Goal: Entertainment & Leisure: Browse casually

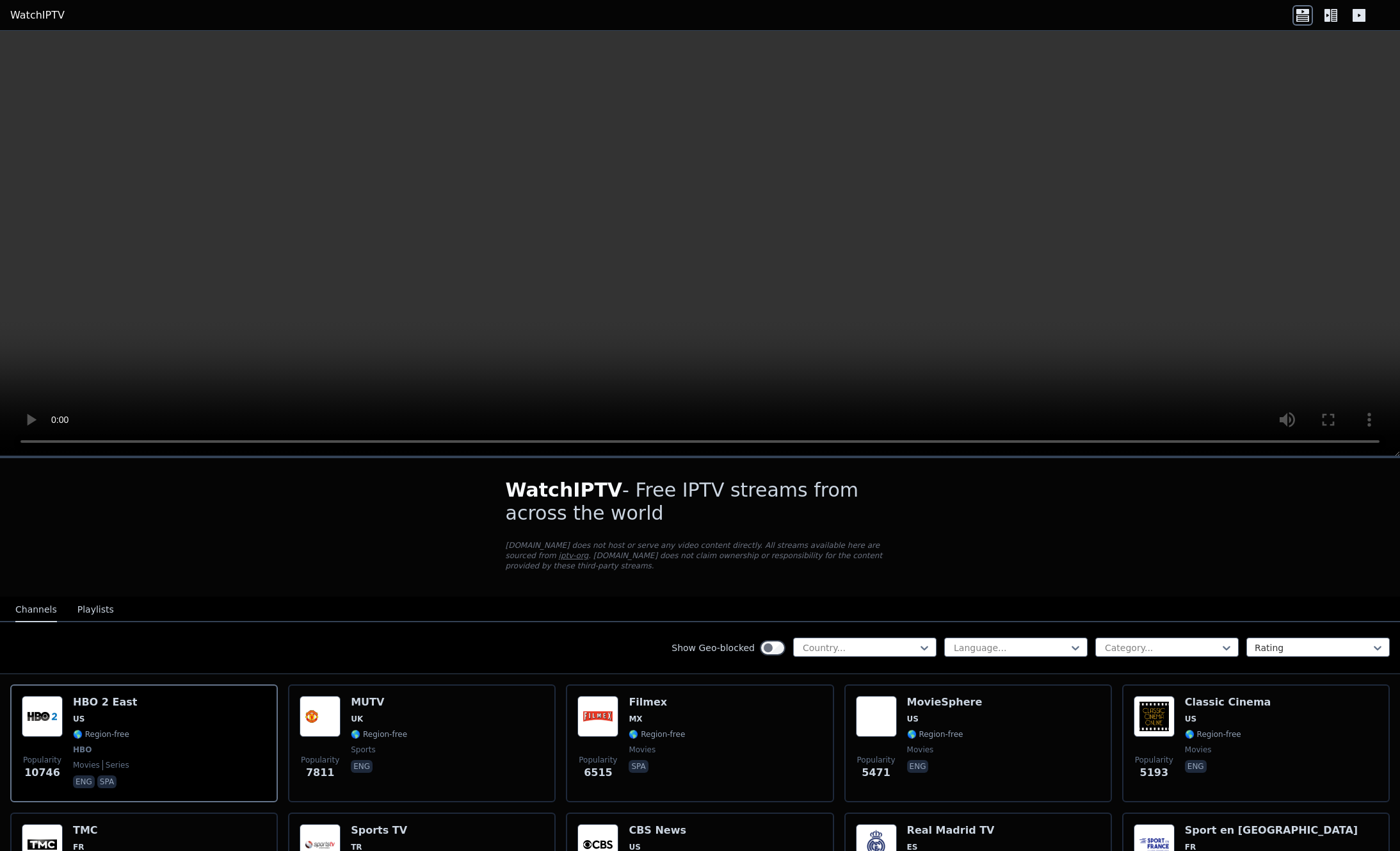
scroll to position [64, 0]
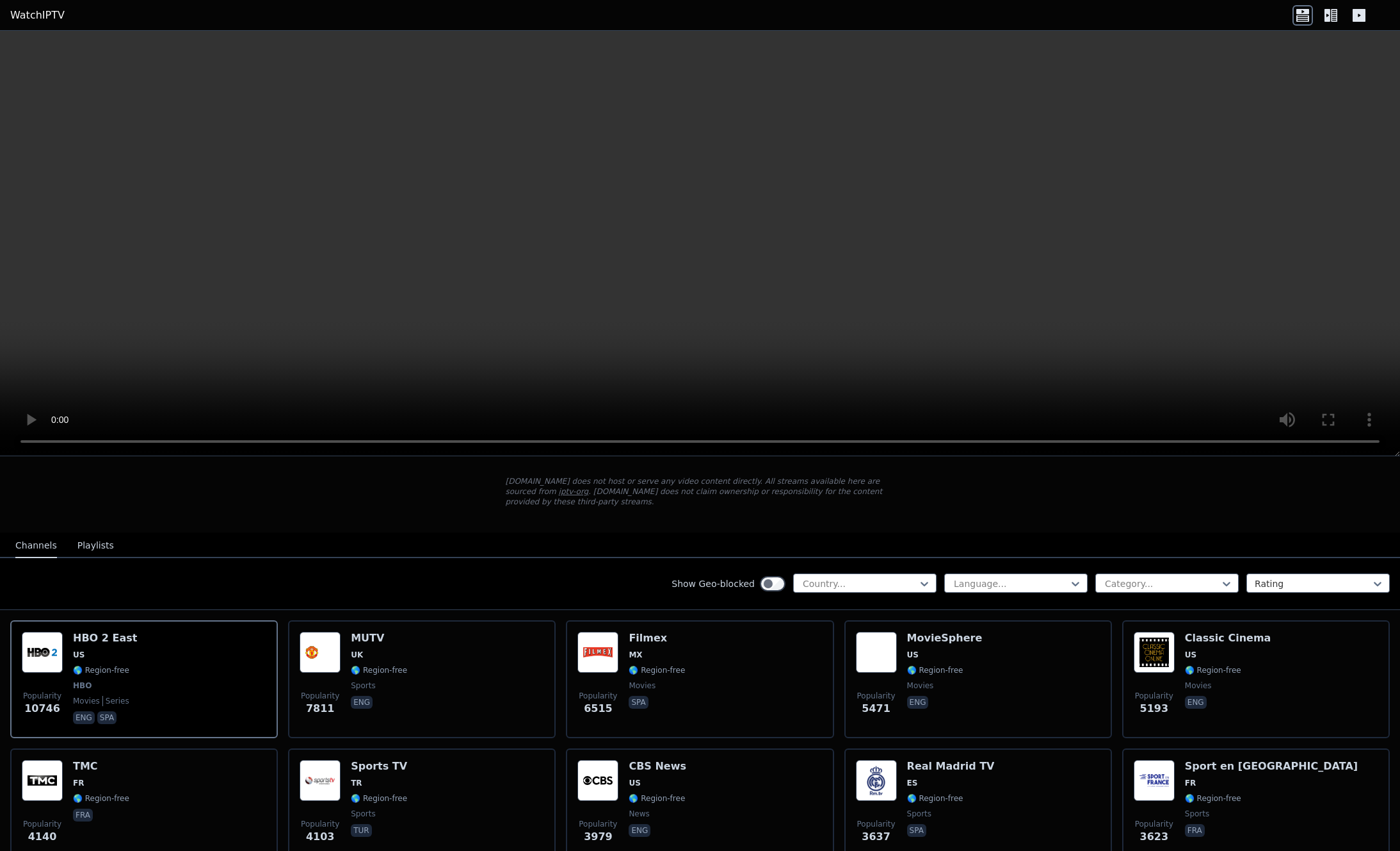
click at [92, 537] on button "Playlists" at bounding box center [95, 546] width 36 height 25
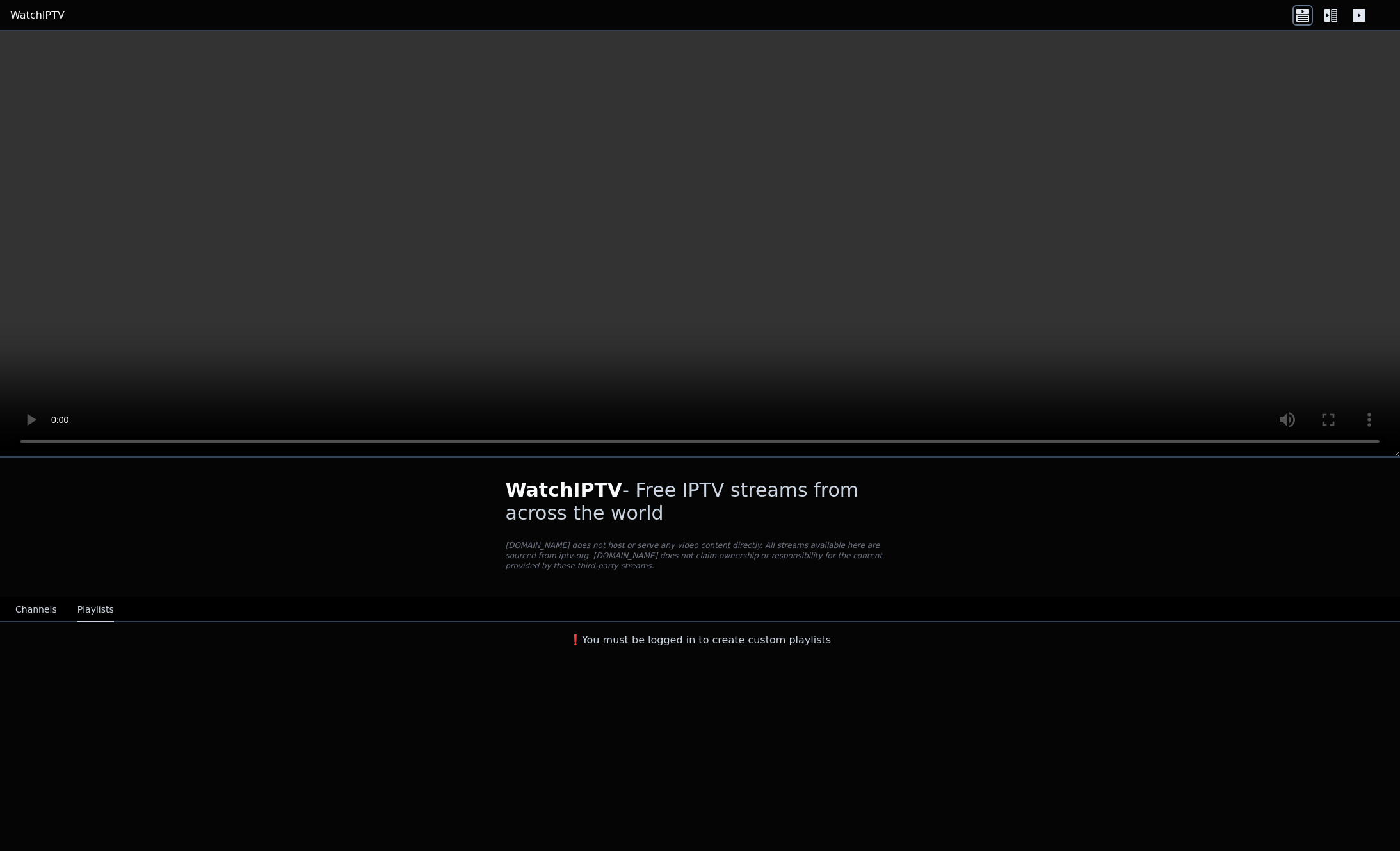
scroll to position [0, 0]
click at [46, 599] on button "Channels" at bounding box center [36, 610] width 42 height 25
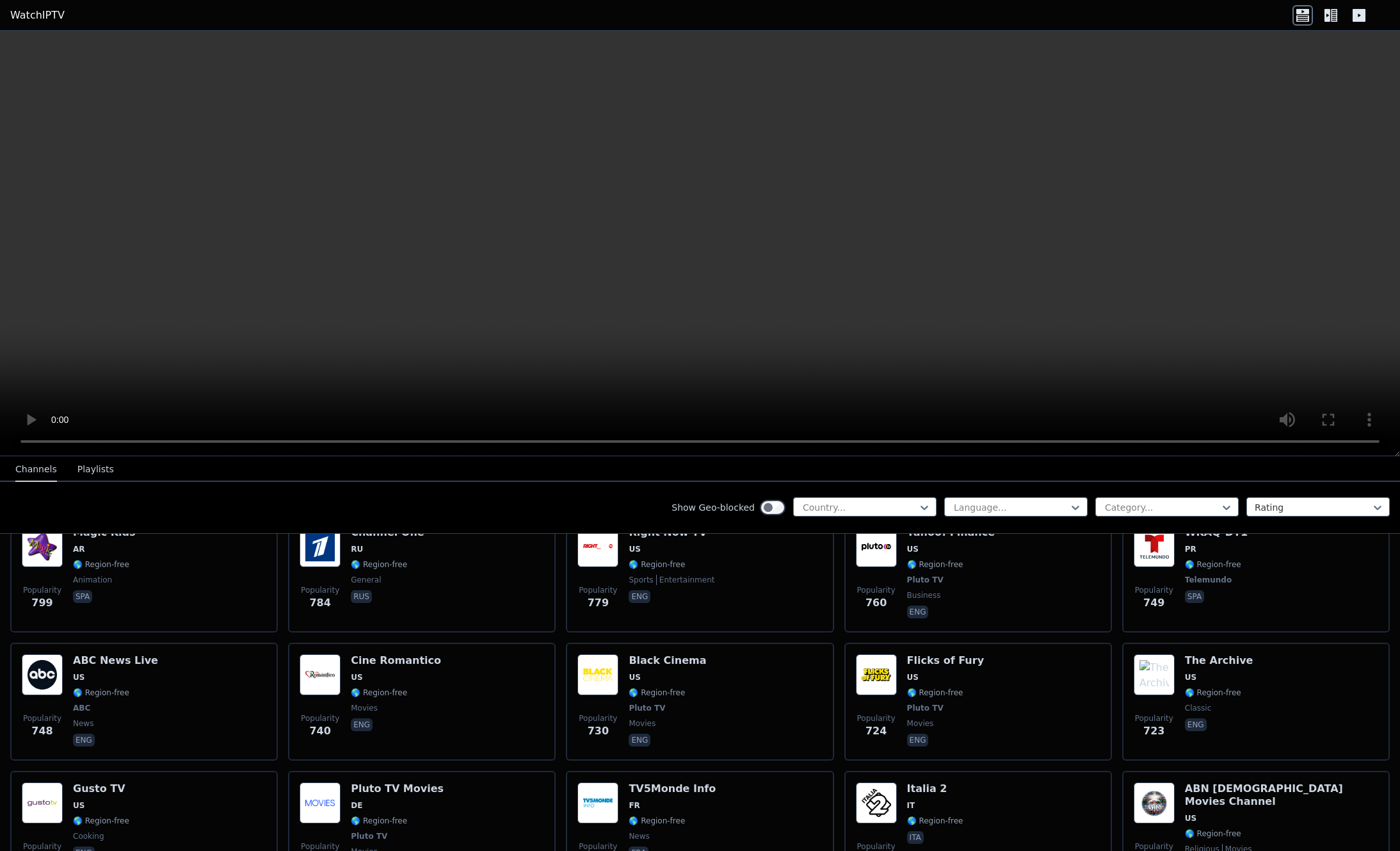
scroll to position [3011, 0]
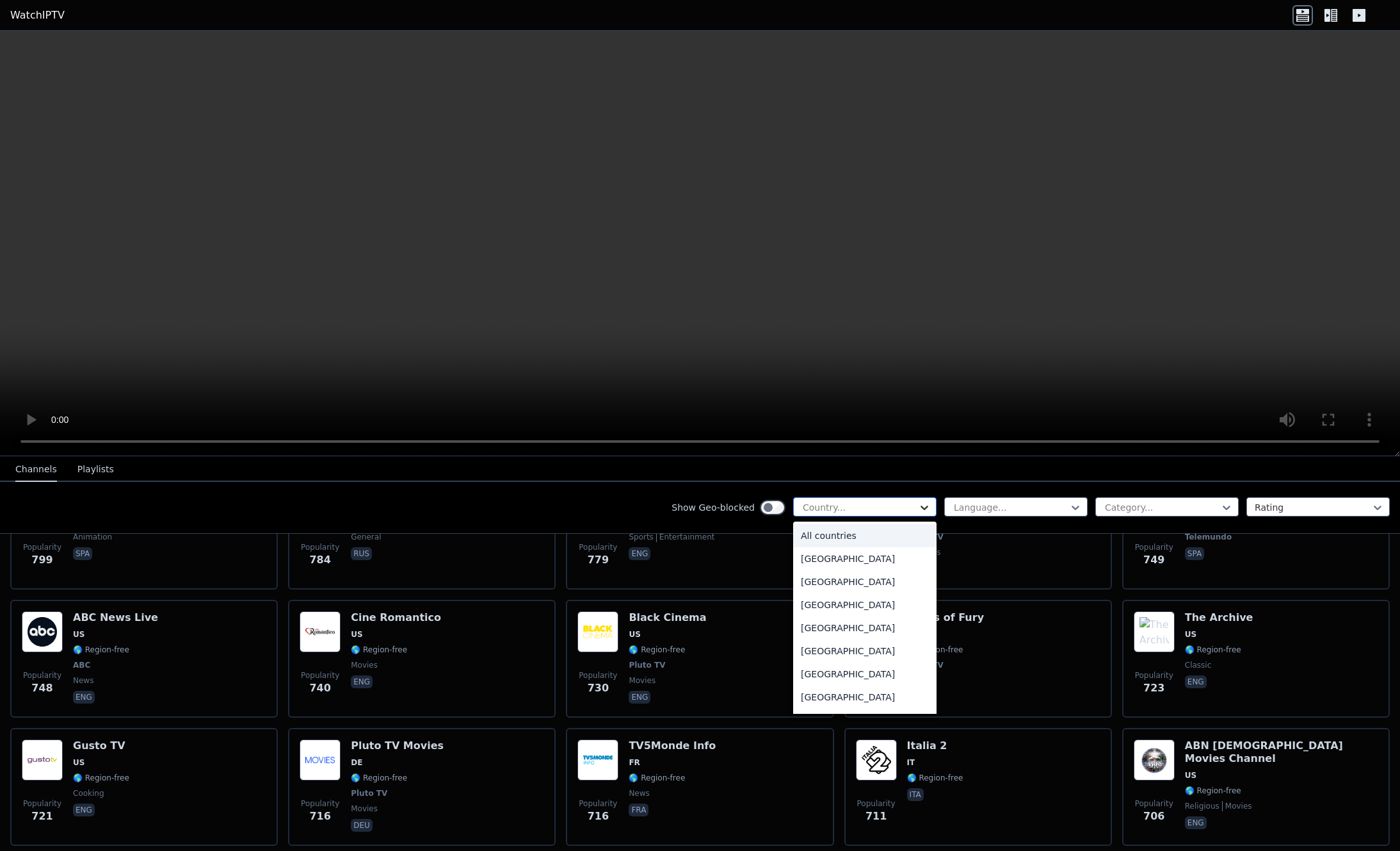
click at [918, 509] on icon at bounding box center [924, 507] width 13 height 13
click at [821, 583] on div "[GEOGRAPHIC_DATA]" at bounding box center [865, 571] width 143 height 23
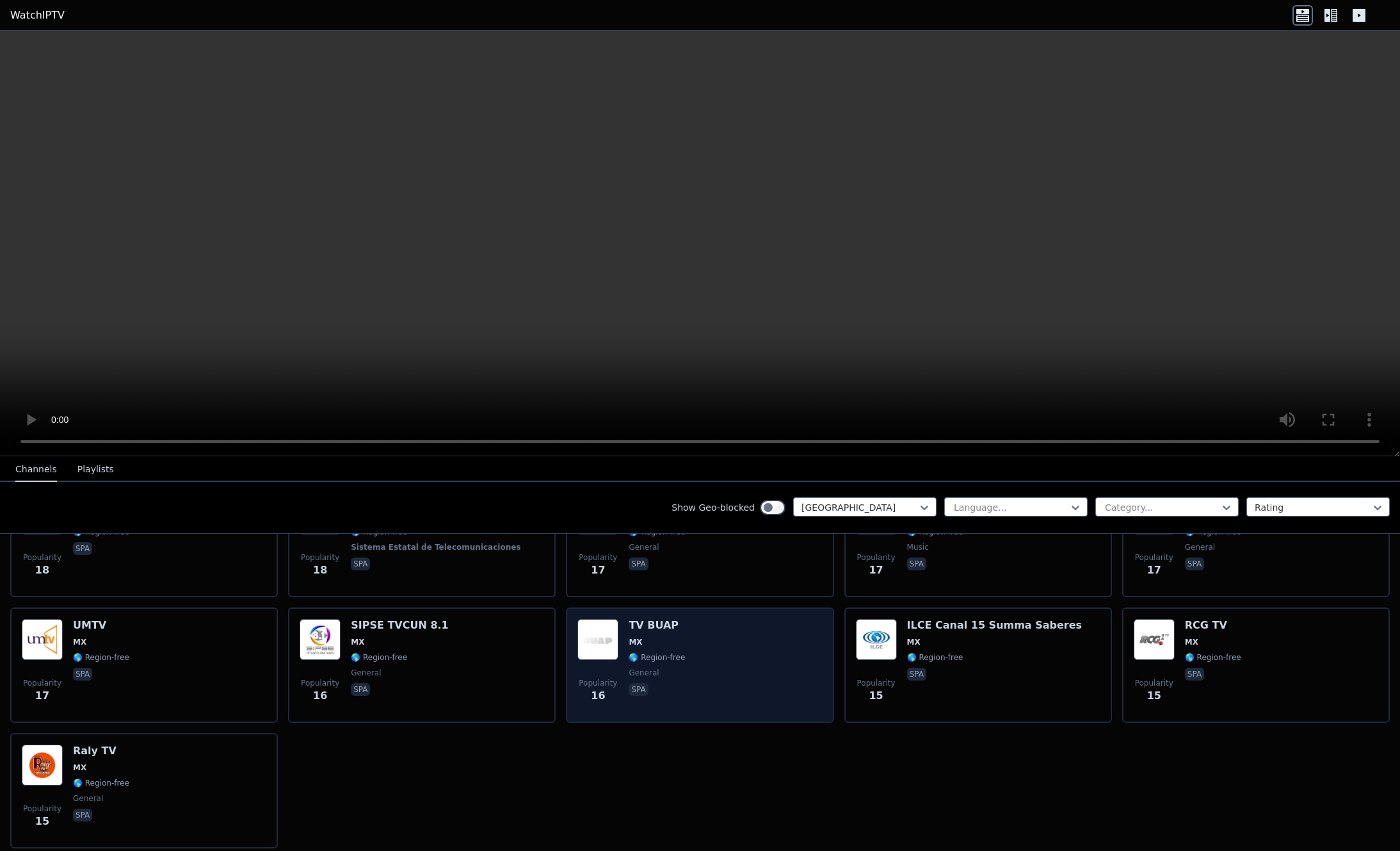
scroll to position [1884, 0]
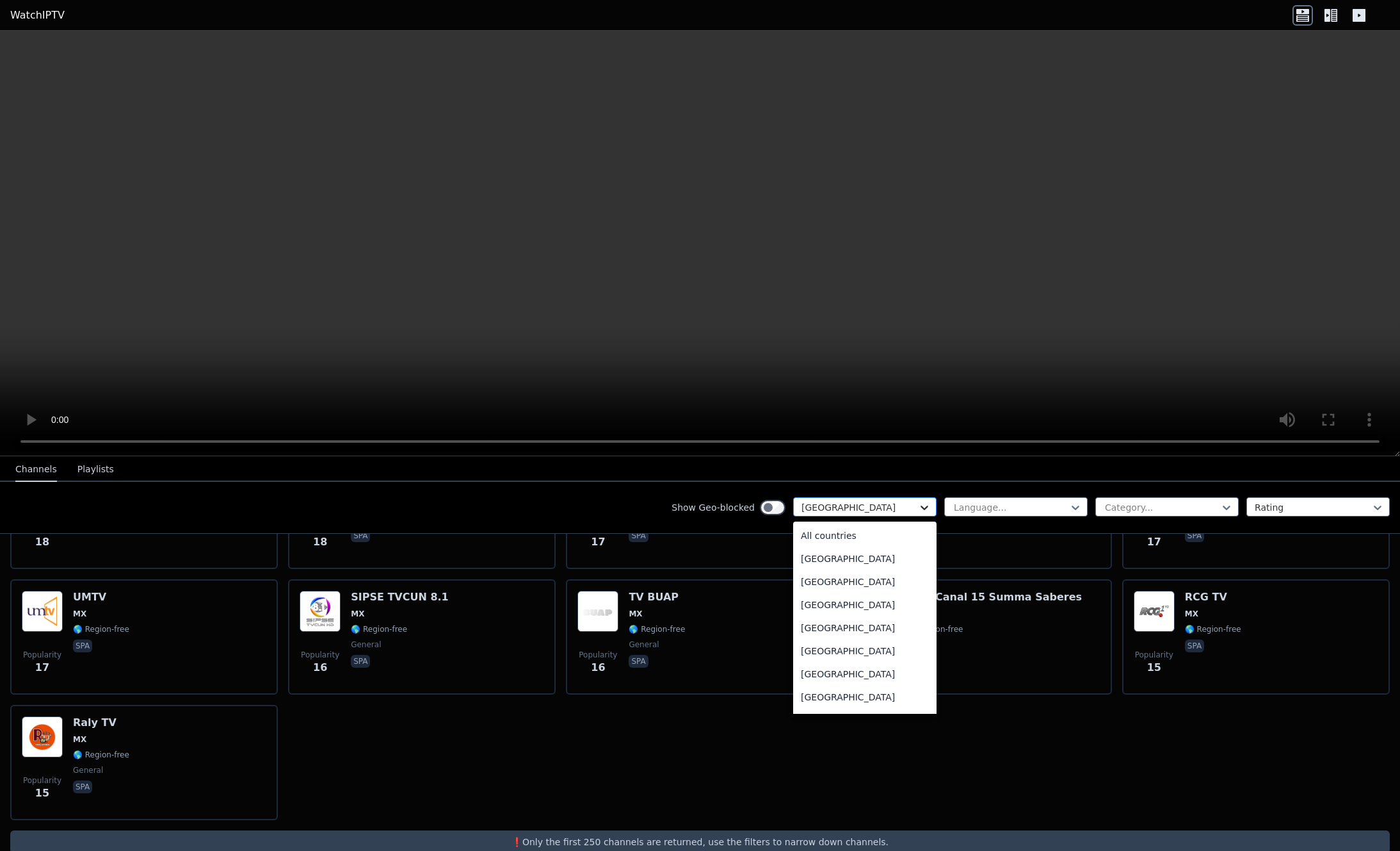
click at [918, 501] on icon at bounding box center [924, 507] width 13 height 13
click at [848, 645] on div "[GEOGRAPHIC_DATA]" at bounding box center [865, 645] width 143 height 23
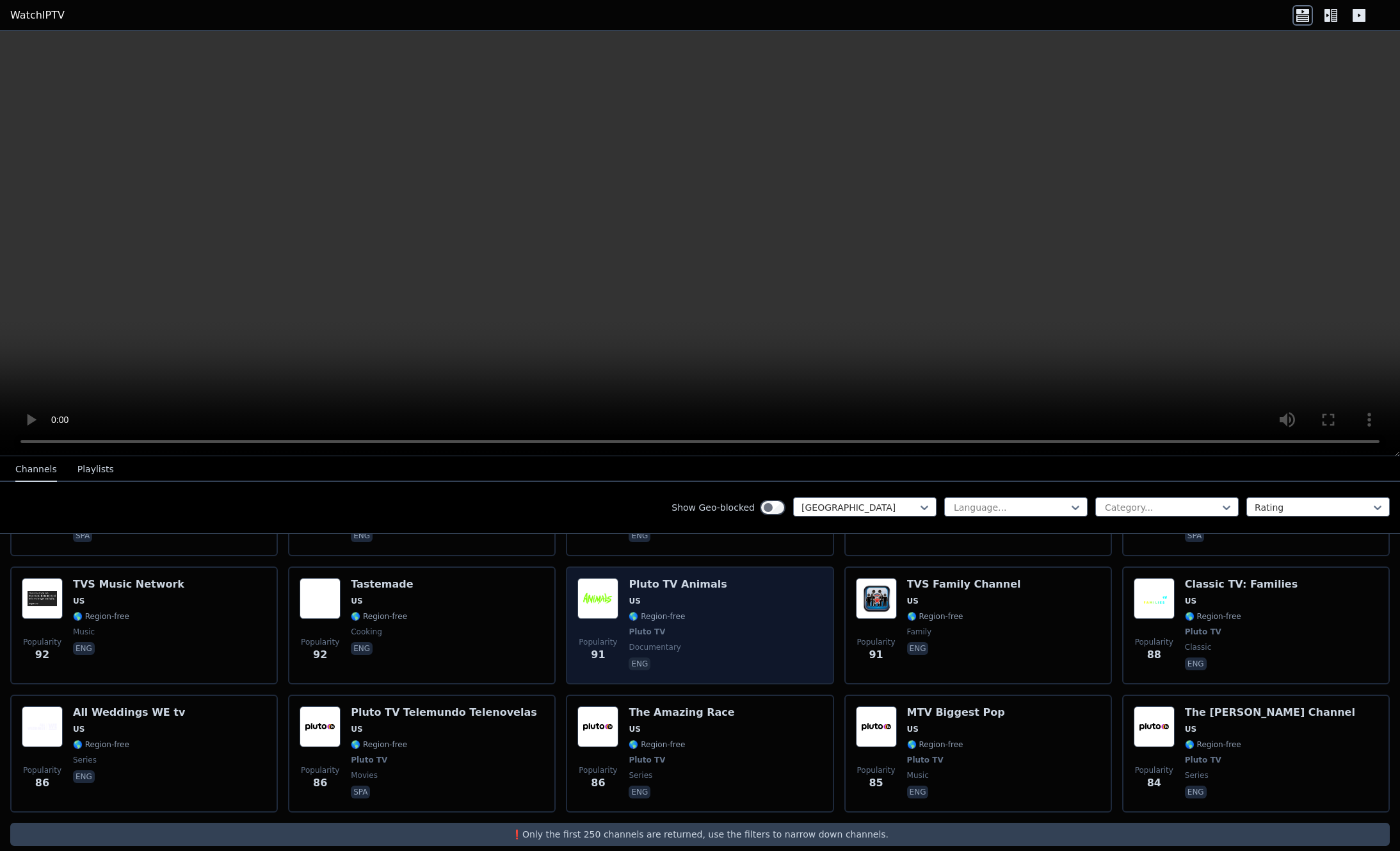
scroll to position [6271, 0]
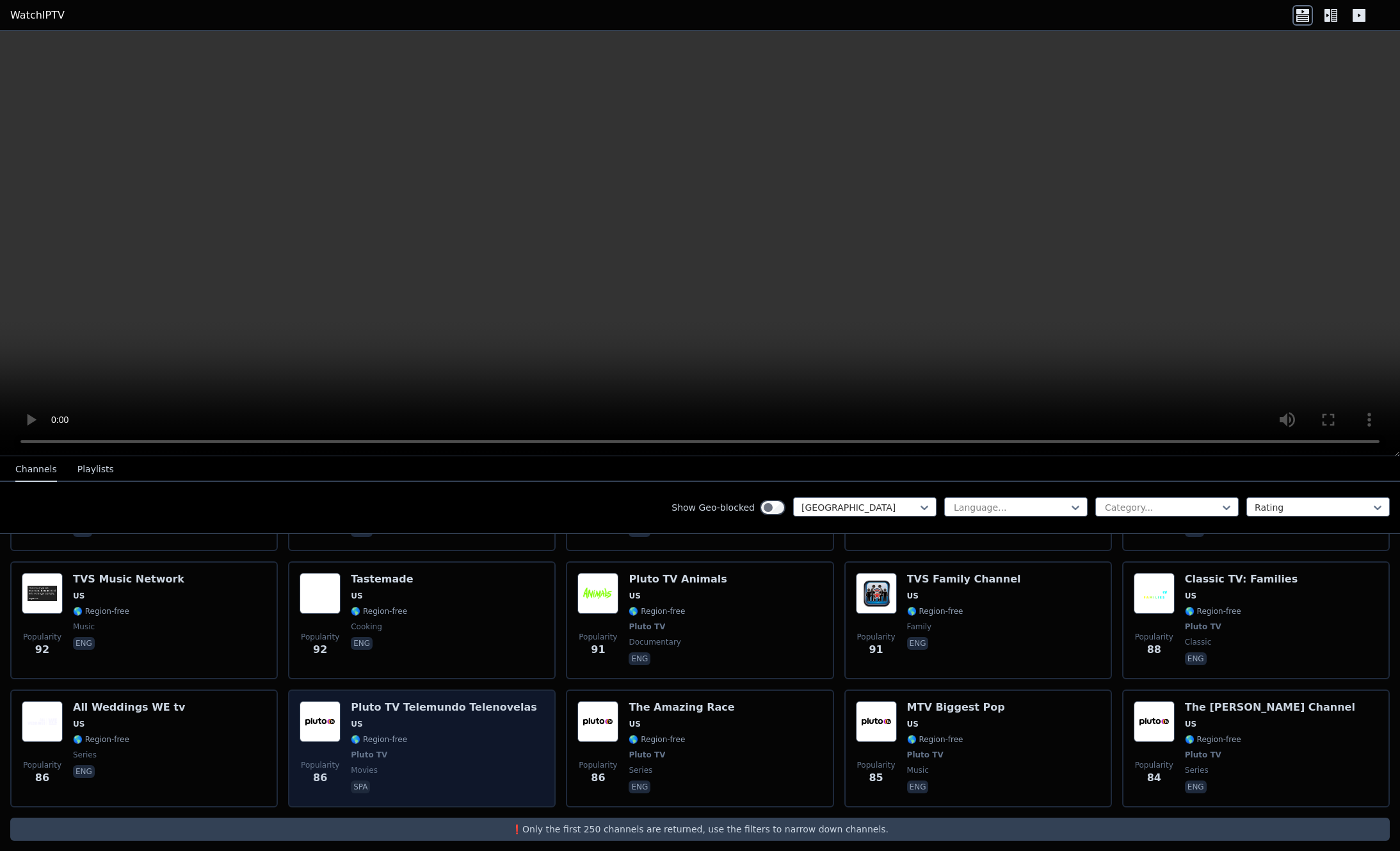
click at [453, 749] on span "Pluto TV" at bounding box center [444, 754] width 187 height 10
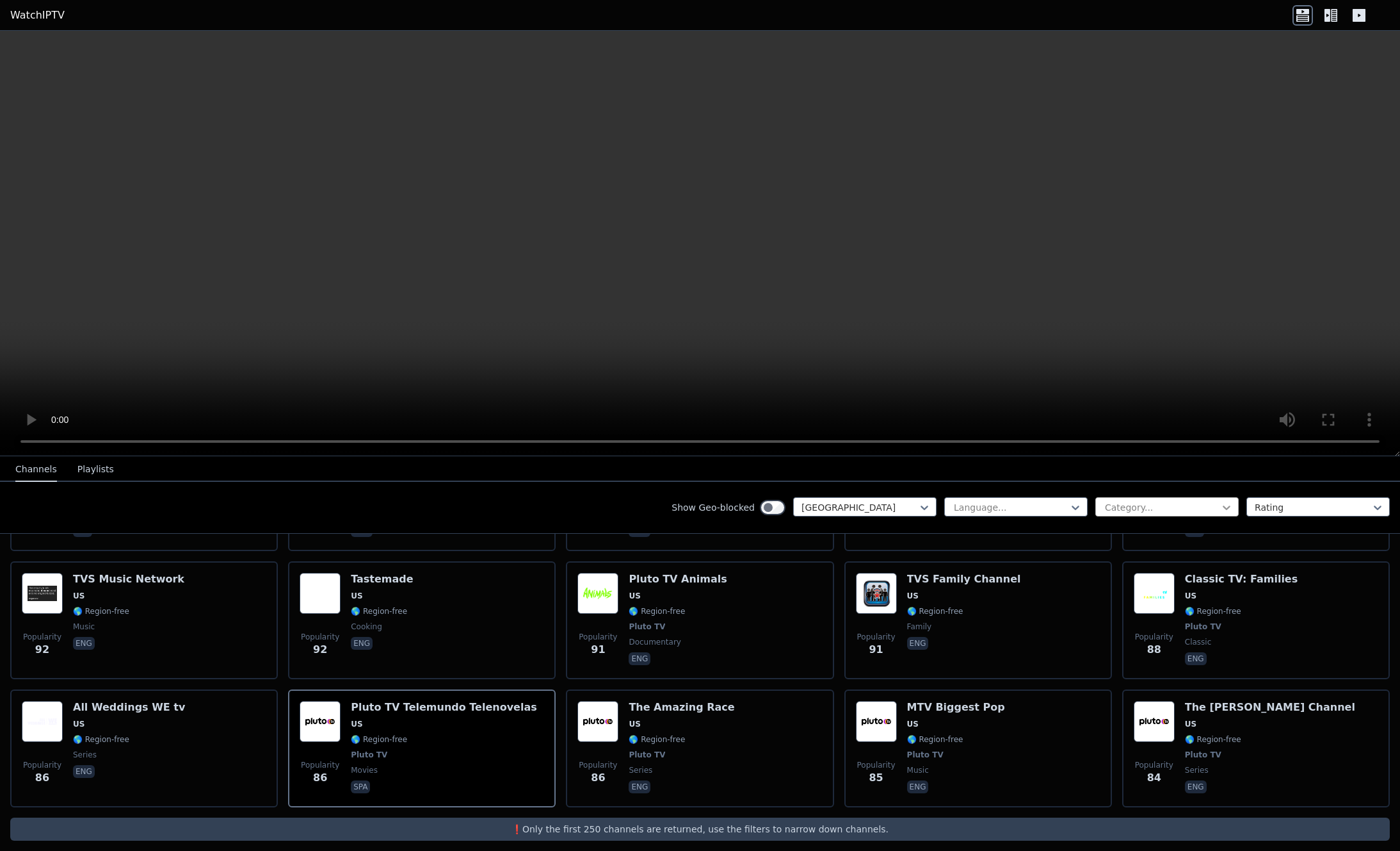
click at [1220, 507] on icon at bounding box center [1226, 507] width 13 height 13
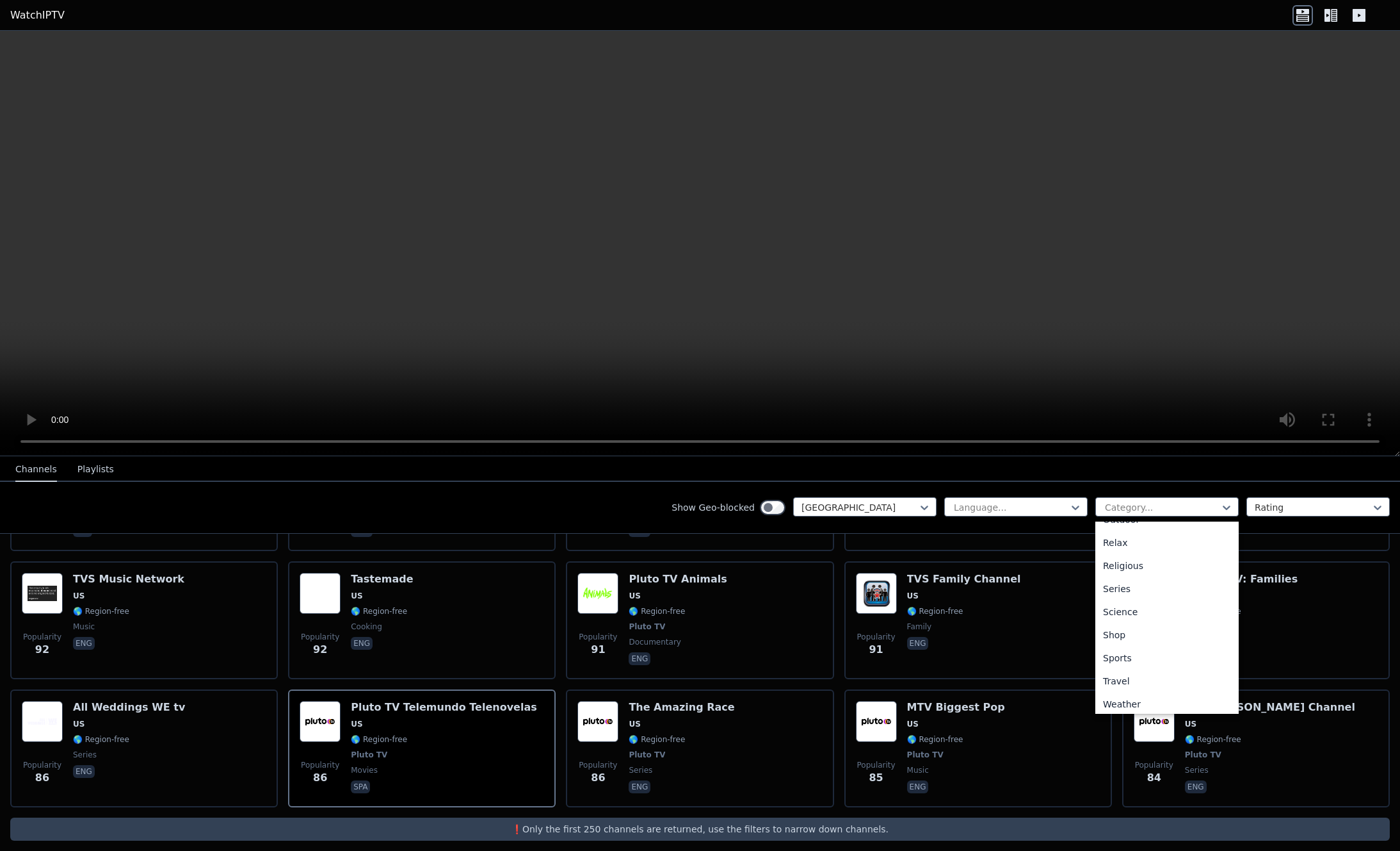
scroll to position [435, 0]
click at [1128, 658] on div "Sports" at bounding box center [1167, 653] width 143 height 23
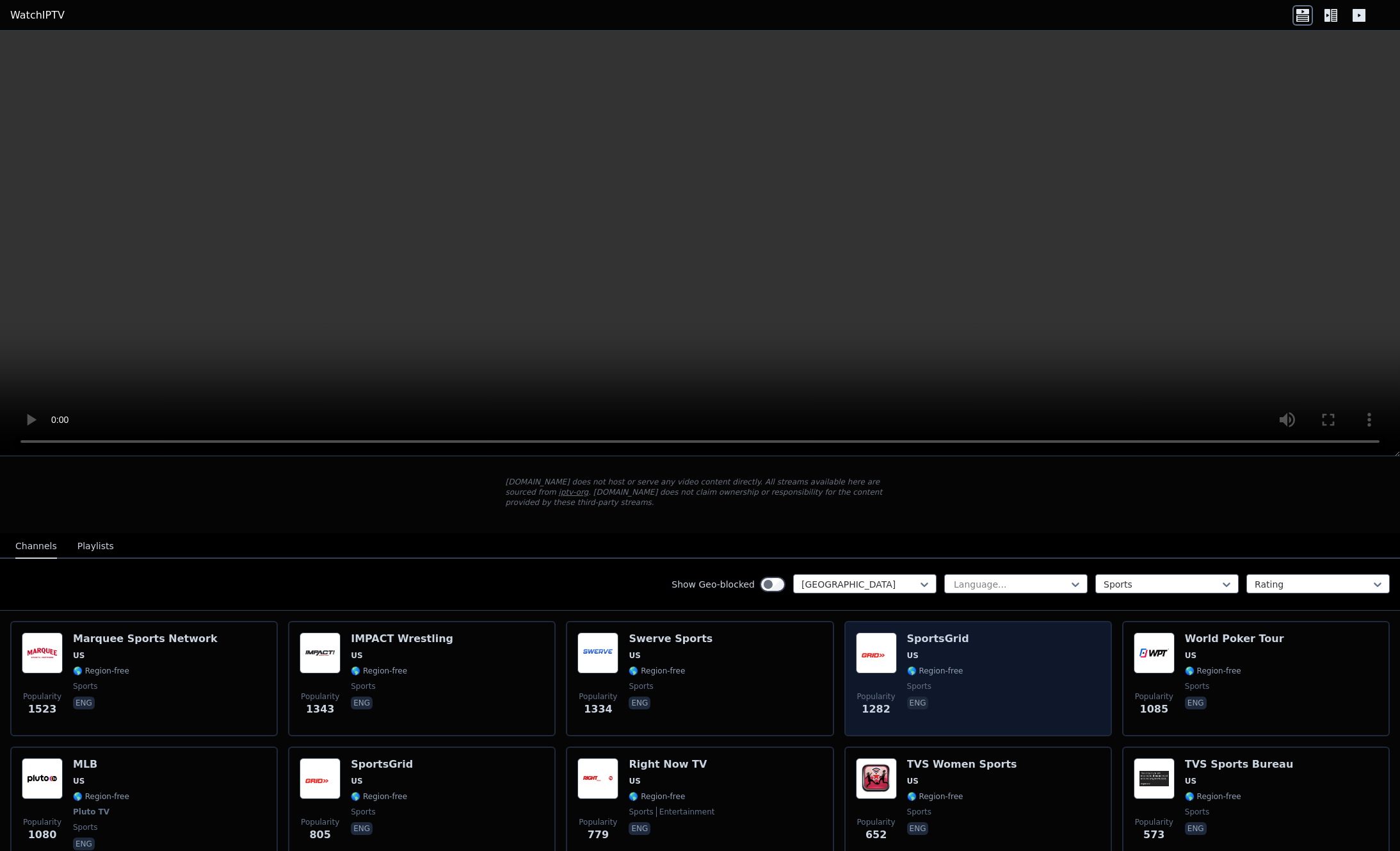
scroll to position [64, 0]
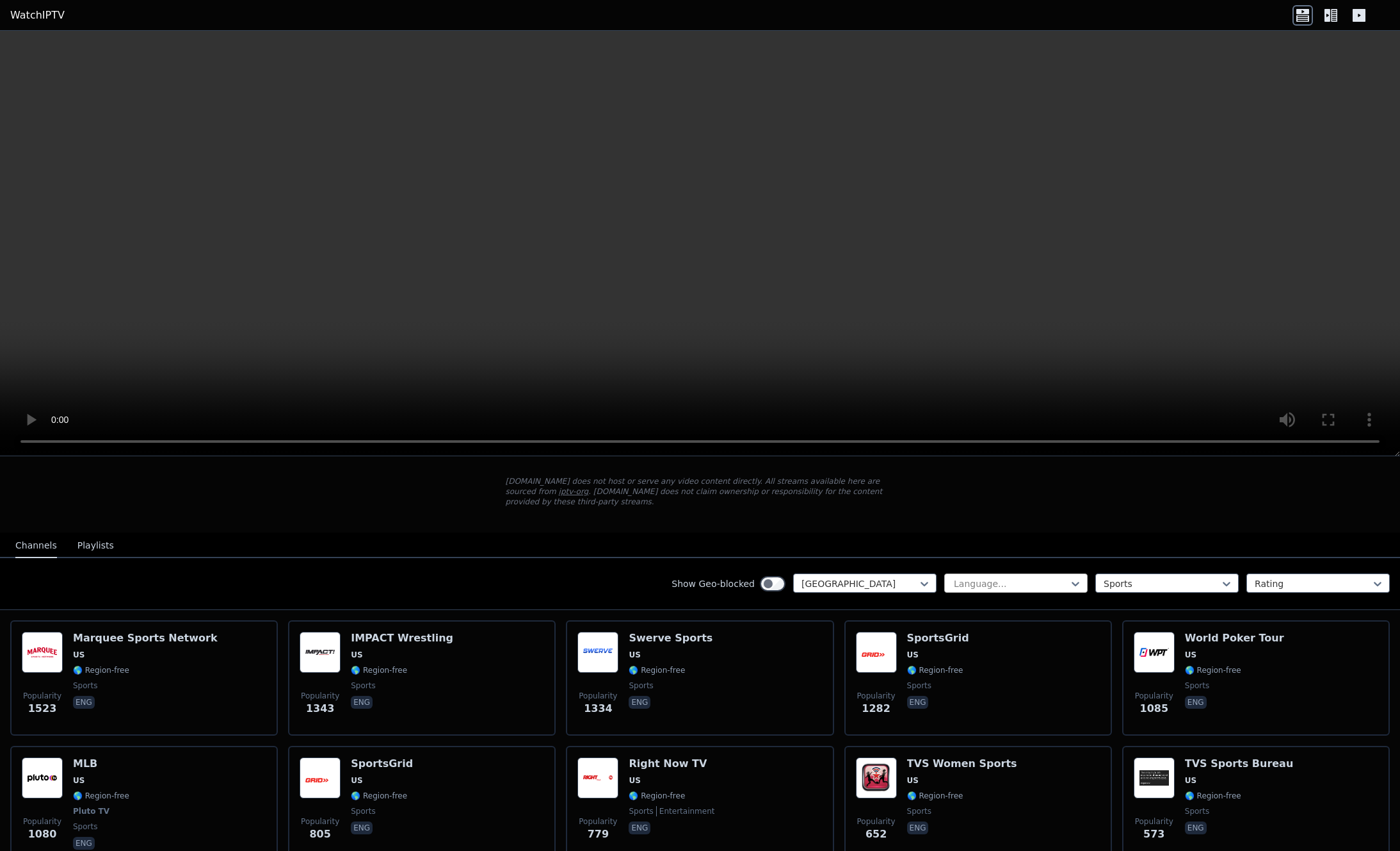
click at [1012, 578] on div at bounding box center [1011, 583] width 116 height 13
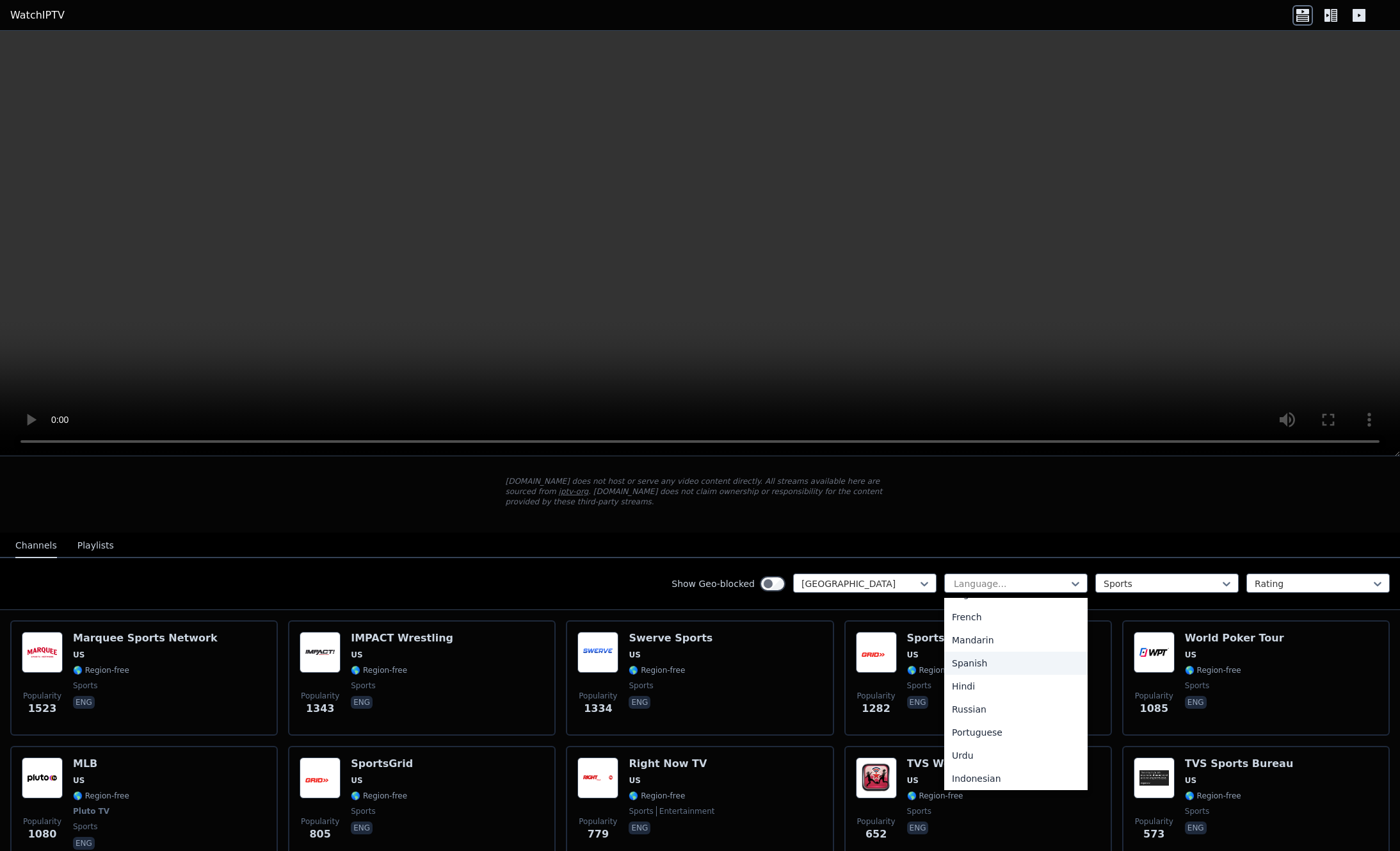
click at [956, 652] on div "Spanish" at bounding box center [1016, 663] width 143 height 23
